Goal: Task Accomplishment & Management: Use online tool/utility

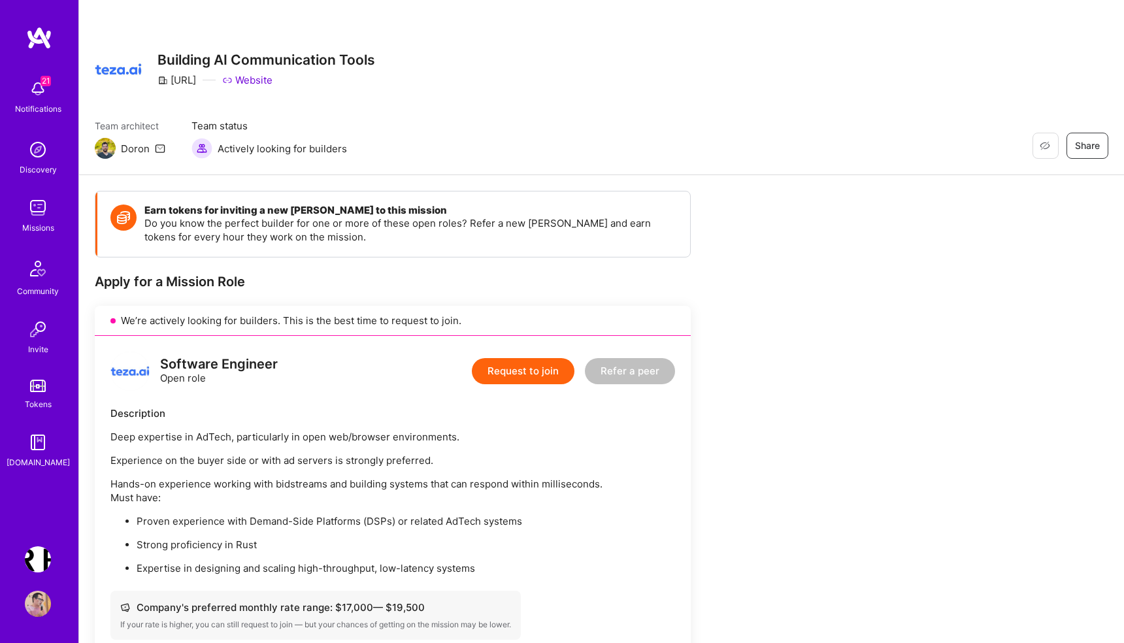
click at [35, 216] on img at bounding box center [38, 208] width 26 height 26
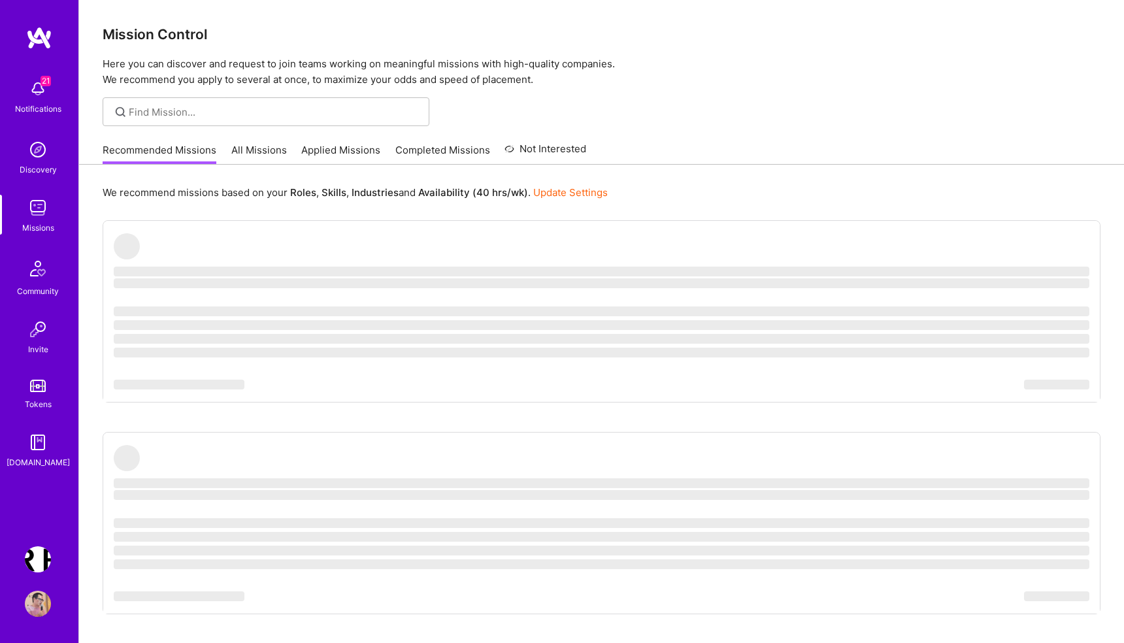
click at [258, 150] on link "All Missions" at bounding box center [259, 154] width 56 height 22
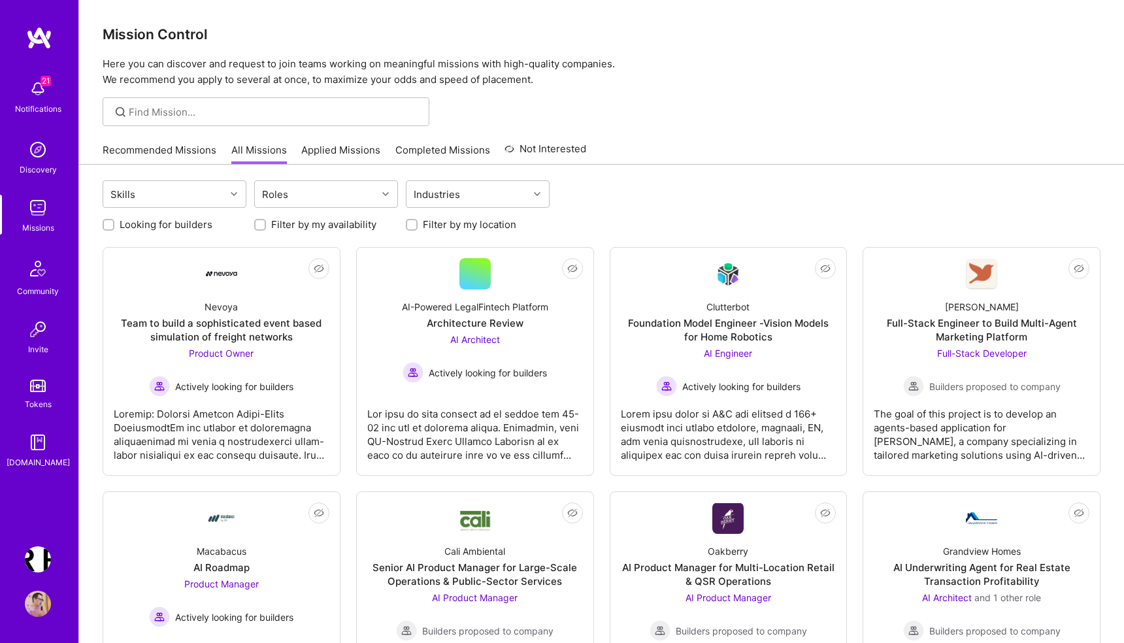
click at [171, 223] on label "Looking for builders" at bounding box center [166, 225] width 93 height 14
click at [114, 223] on input "Looking for builders" at bounding box center [109, 225] width 9 height 9
checkbox input "true"
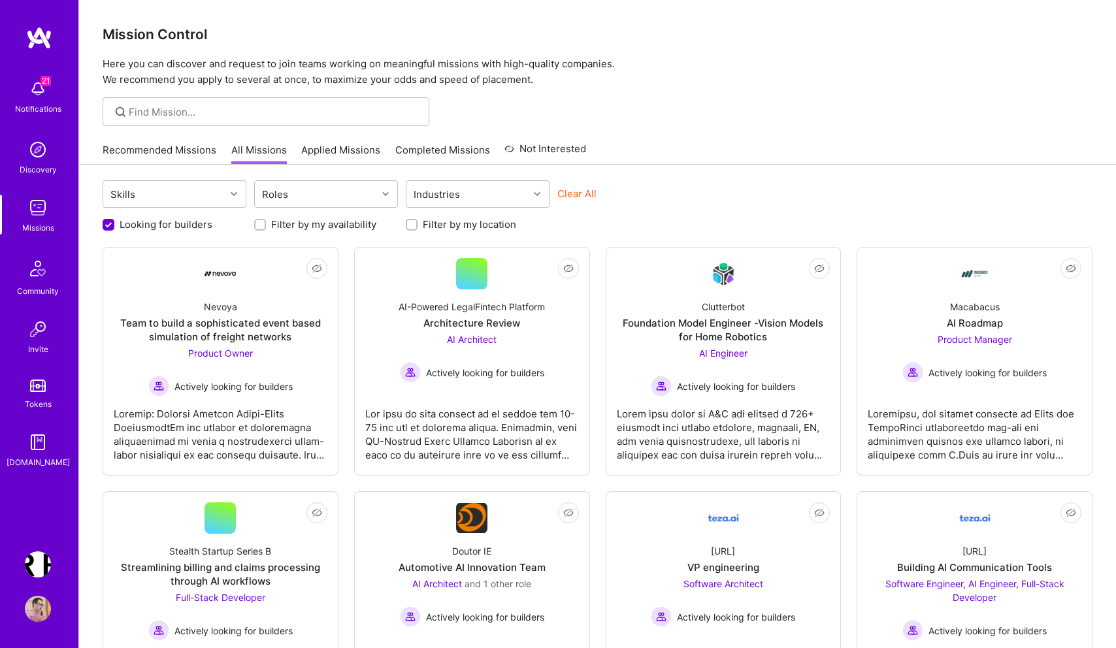
scroll to position [905, 0]
